Goal: Check status

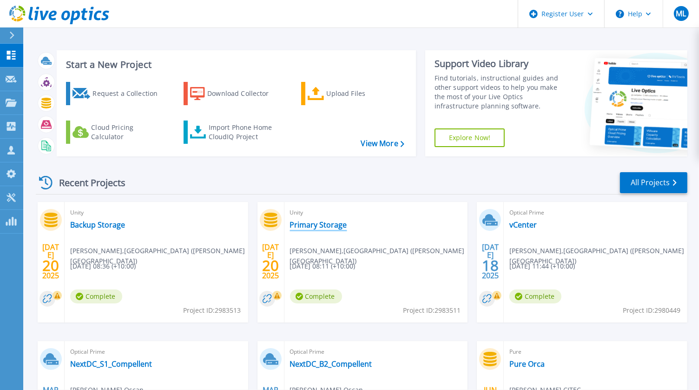
click at [303, 227] on link "Primary Storage" at bounding box center [318, 224] width 57 height 9
click at [110, 223] on link "Backup Storage" at bounding box center [97, 224] width 55 height 9
